Goal: Transaction & Acquisition: Purchase product/service

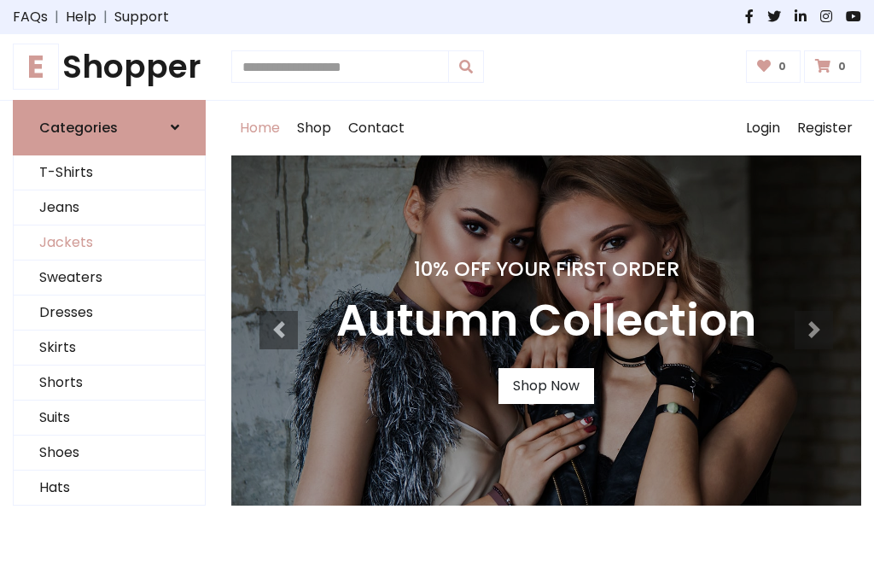
click at [109, 243] on link "Jackets" at bounding box center [109, 242] width 191 height 35
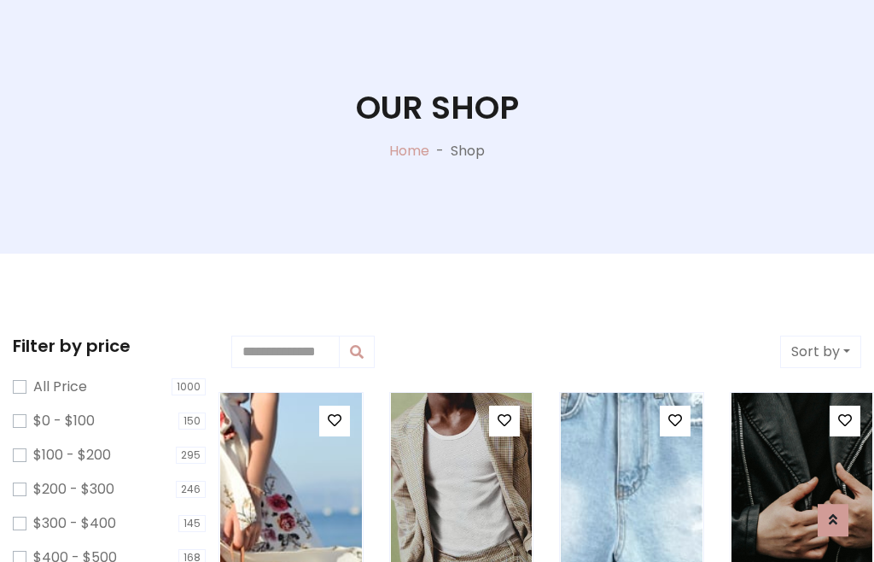
scroll to position [87, 0]
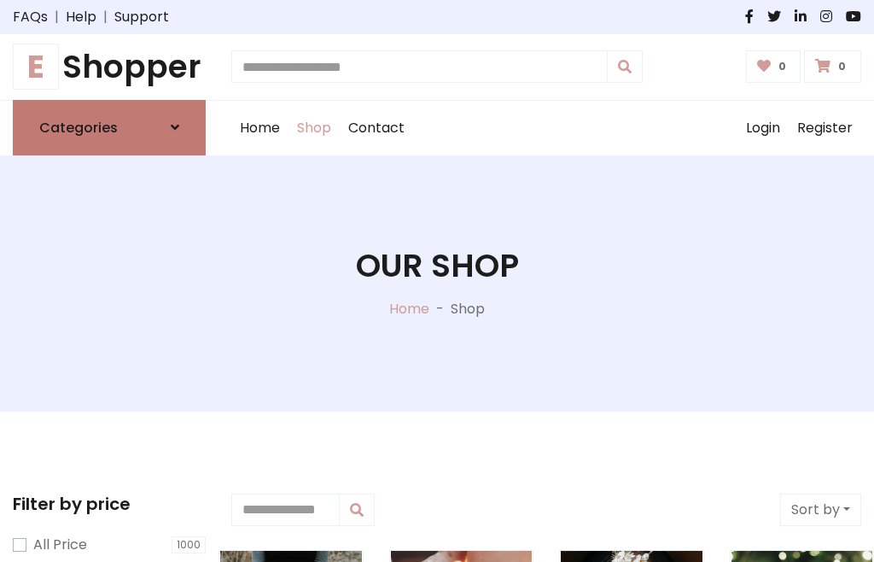
click at [109, 127] on h6 "Categories" at bounding box center [78, 128] width 79 height 16
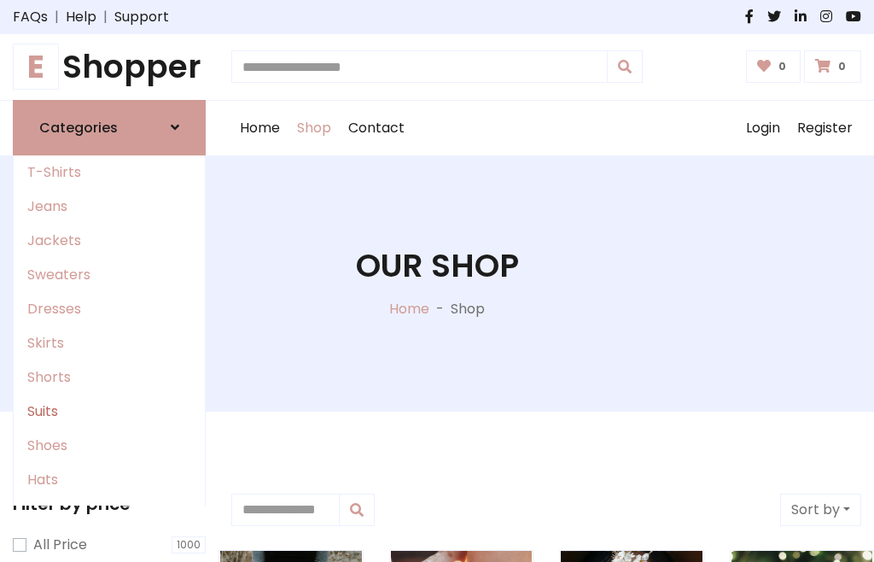
click at [109, 411] on link "Suits" at bounding box center [109, 412] width 191 height 34
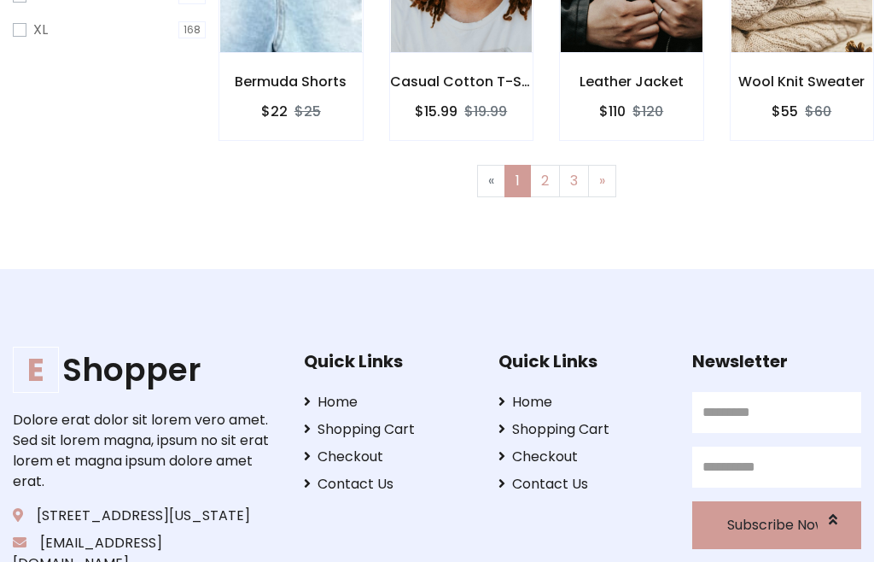
scroll to position [724, 0]
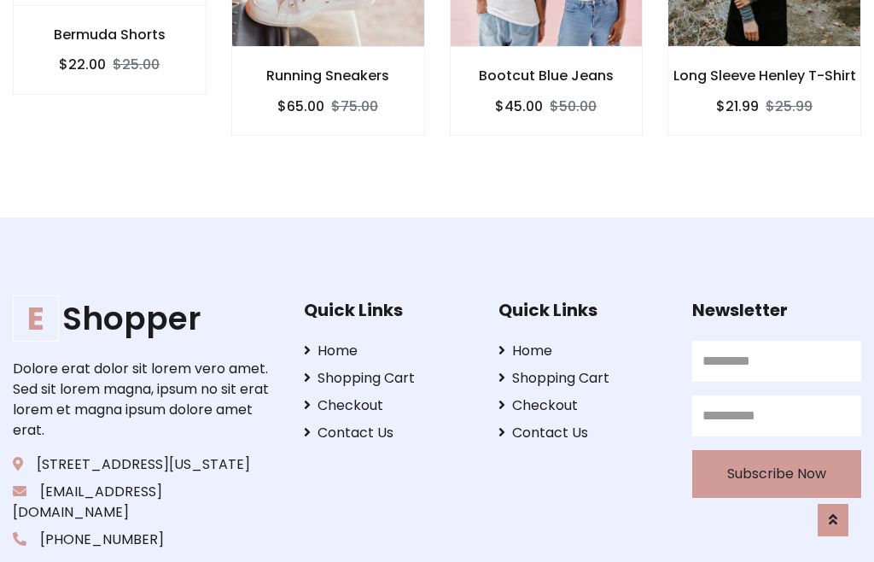
scroll to position [1596, 0]
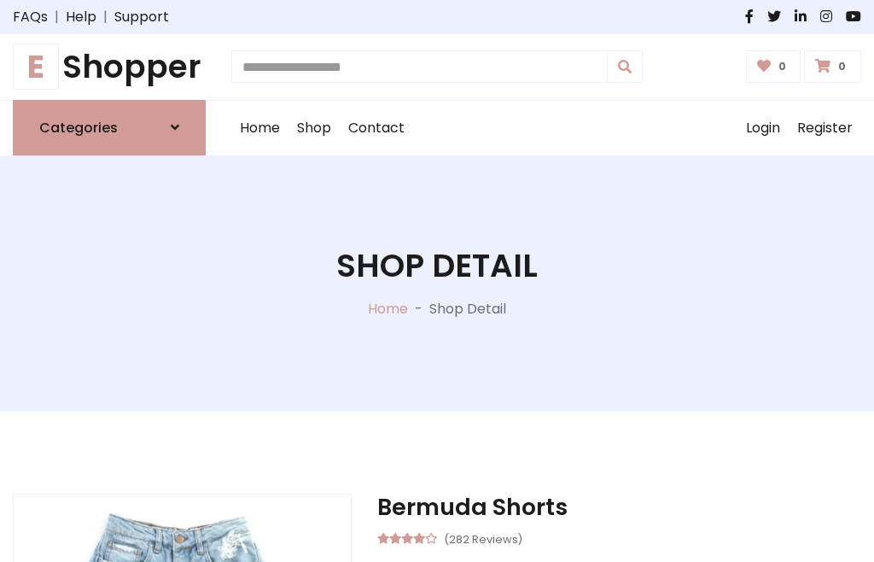
scroll to position [1594, 0]
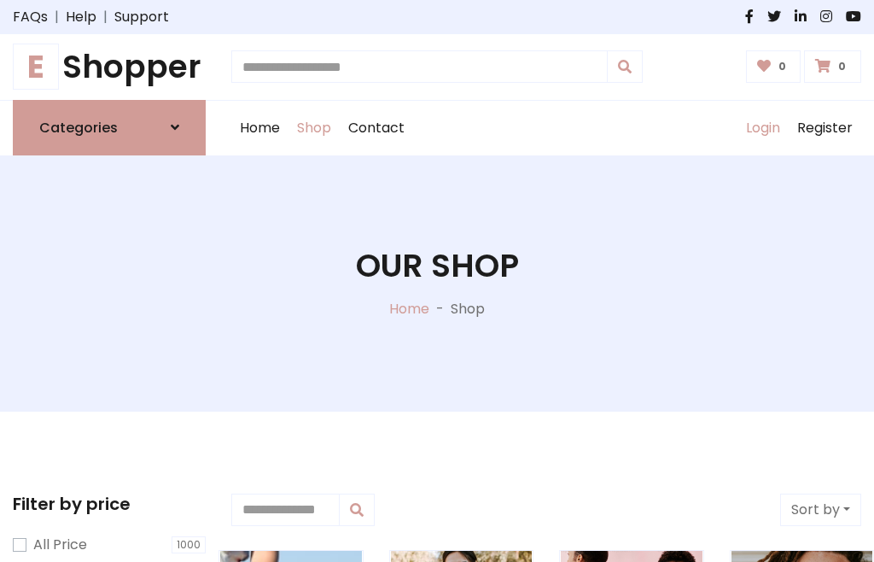
click at [763, 127] on link "Login" at bounding box center [763, 128] width 51 height 55
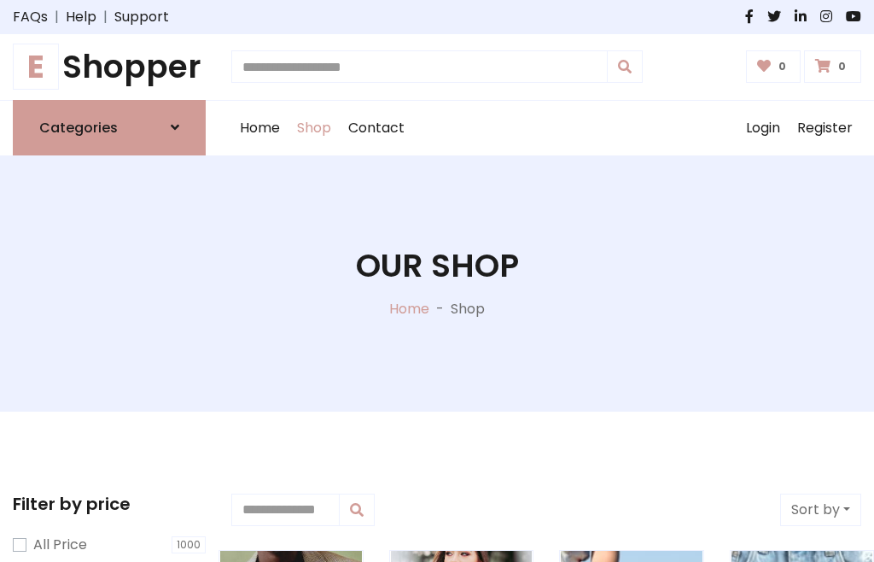
scroll to position [86, 0]
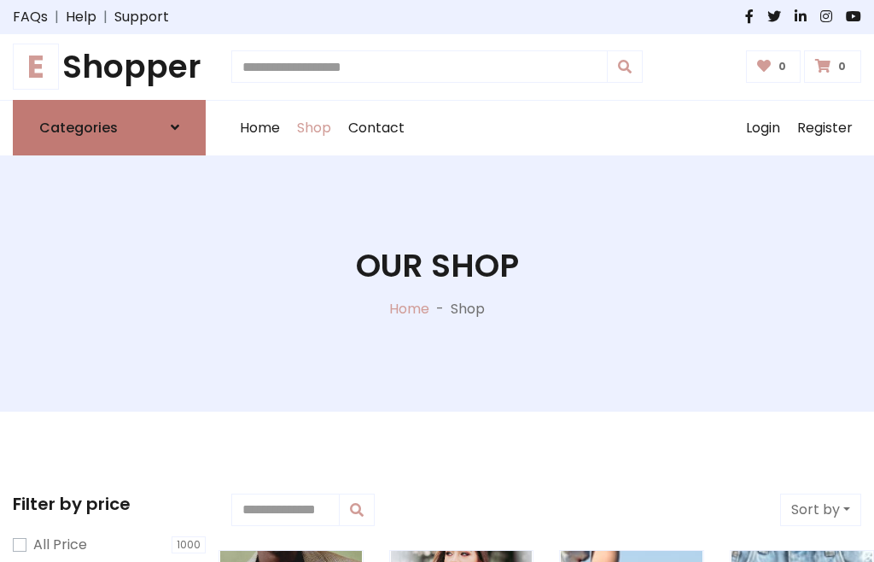
click at [175, 127] on icon at bounding box center [175, 127] width 9 height 14
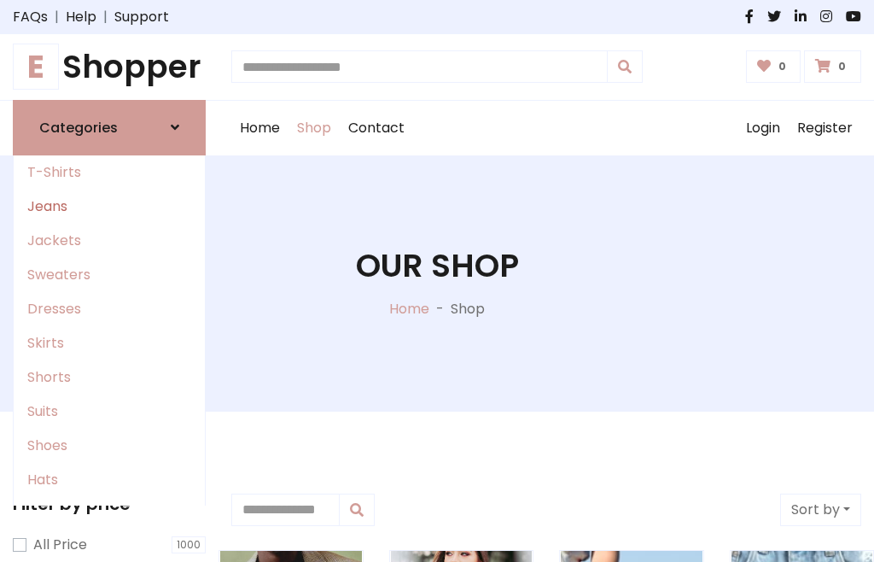
click at [109, 206] on link "Jeans" at bounding box center [109, 207] width 191 height 34
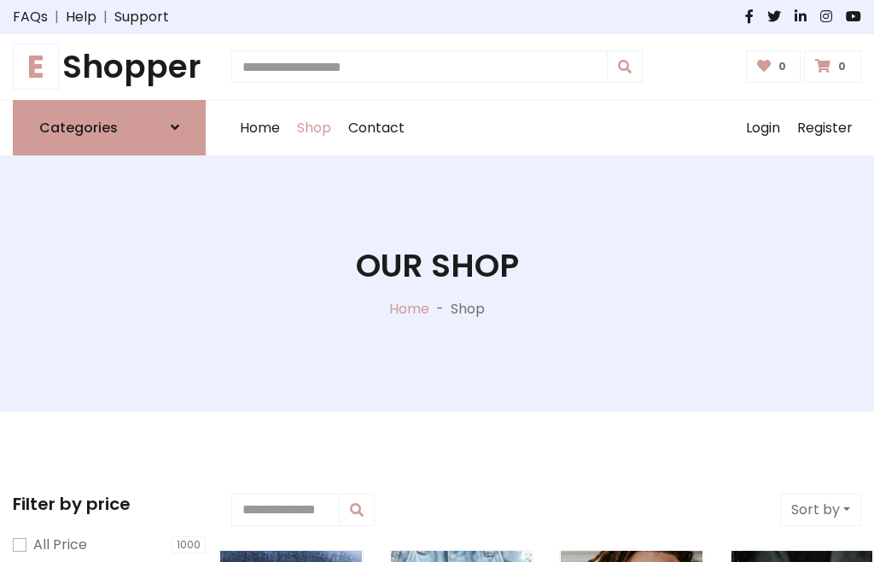
scroll to position [86, 0]
